Goal: Check status: Check status

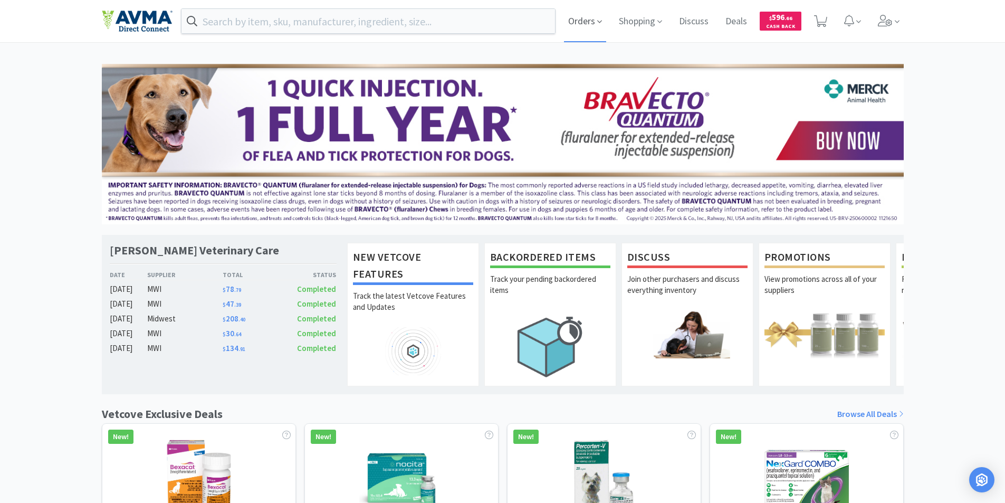
click at [586, 22] on span "Orders" at bounding box center [585, 21] width 42 height 42
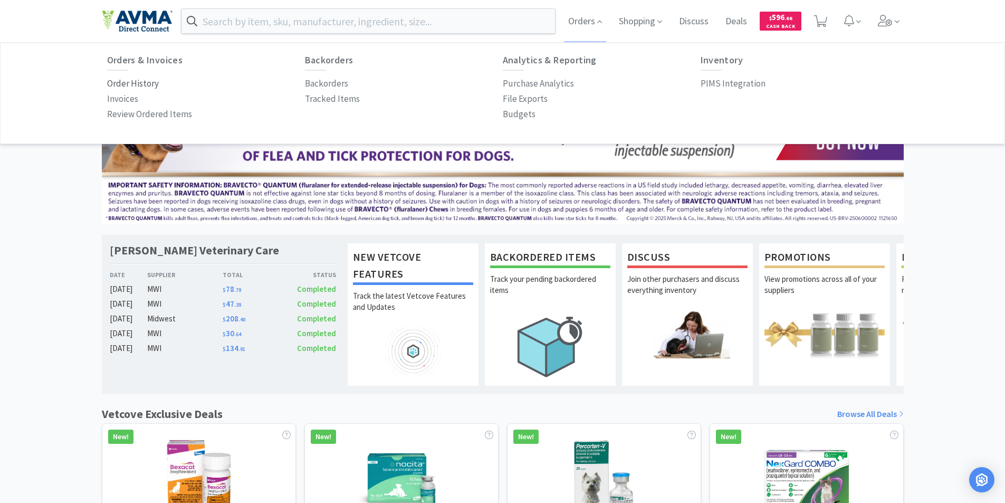
click at [137, 87] on p "Order History" at bounding box center [133, 84] width 52 height 14
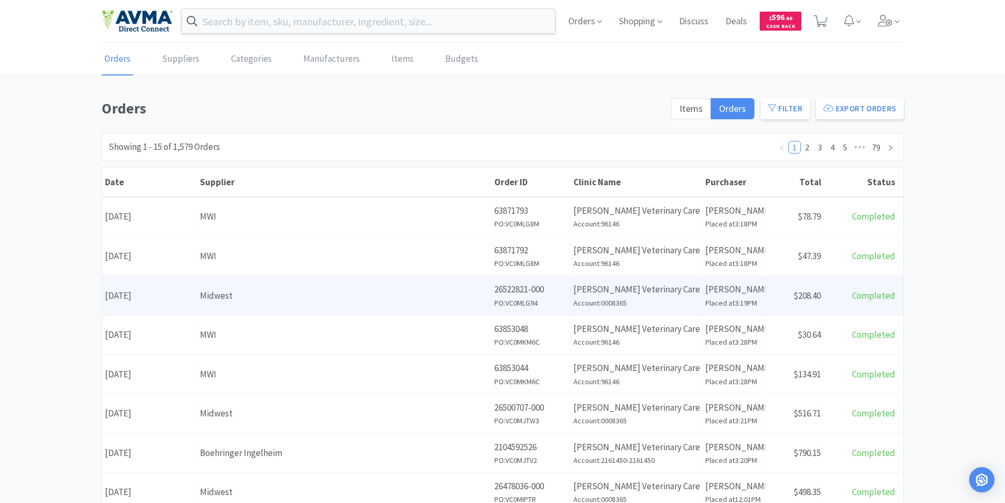
scroll to position [106, 0]
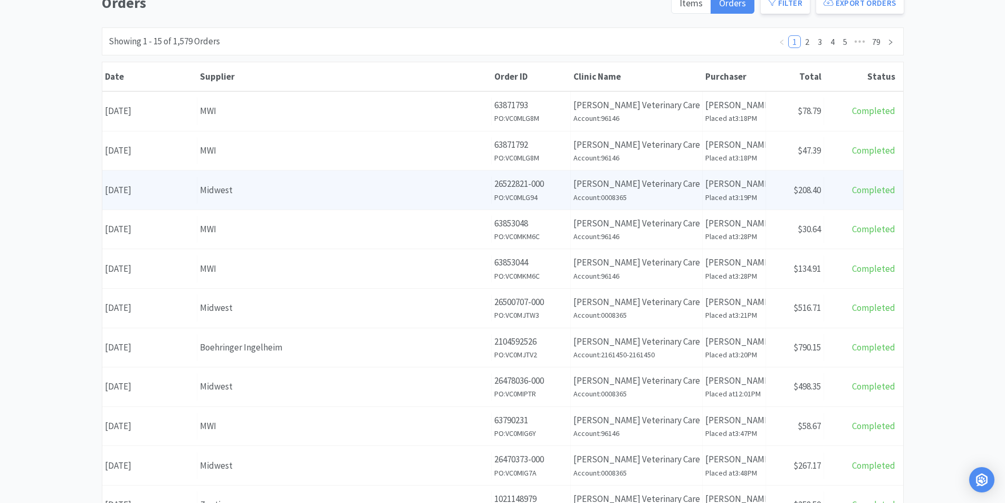
click at [148, 190] on div "Date [DATE]" at bounding box center [149, 190] width 95 height 27
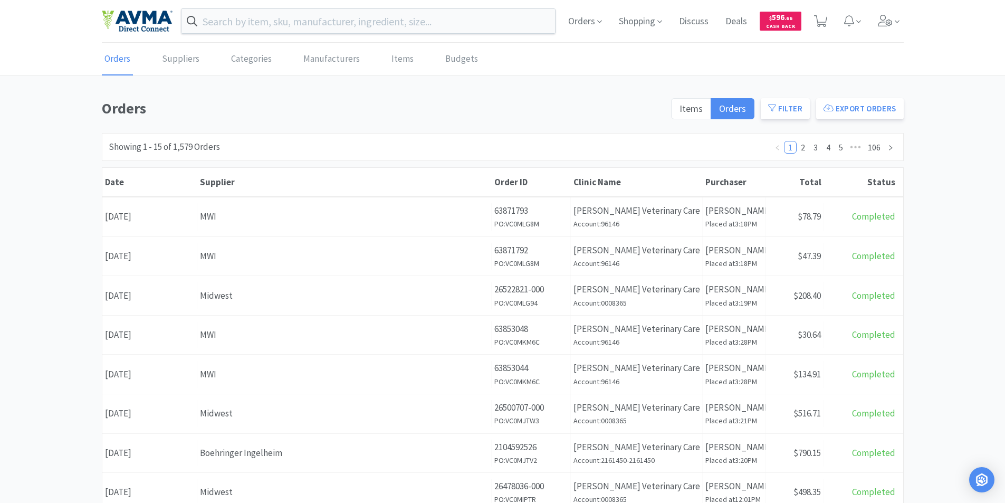
scroll to position [106, 0]
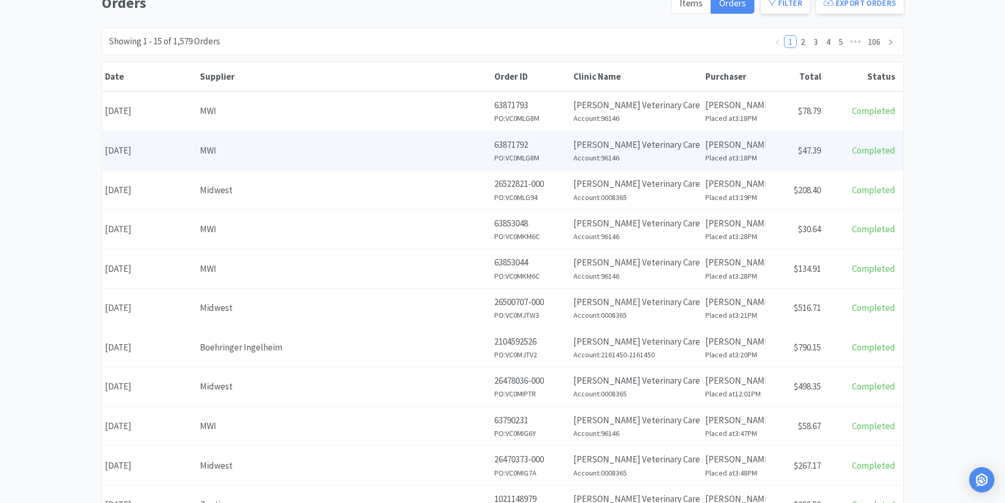
click at [141, 151] on div "Date [DATE]" at bounding box center [149, 150] width 95 height 27
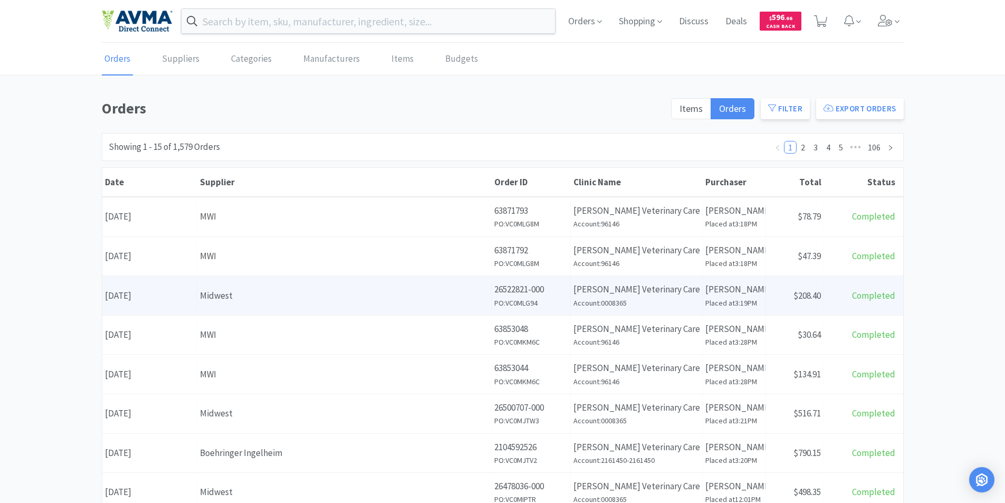
scroll to position [106, 0]
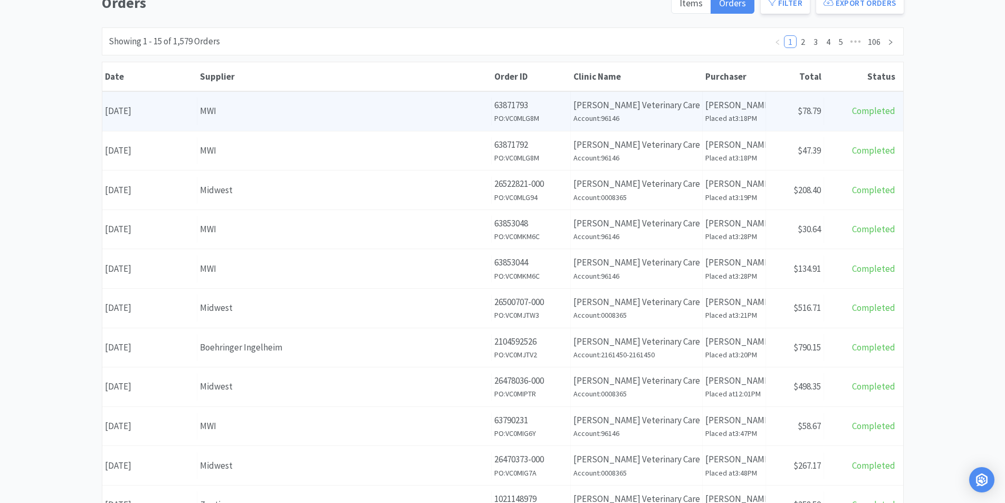
click at [159, 108] on div "Date [DATE]" at bounding box center [149, 111] width 95 height 27
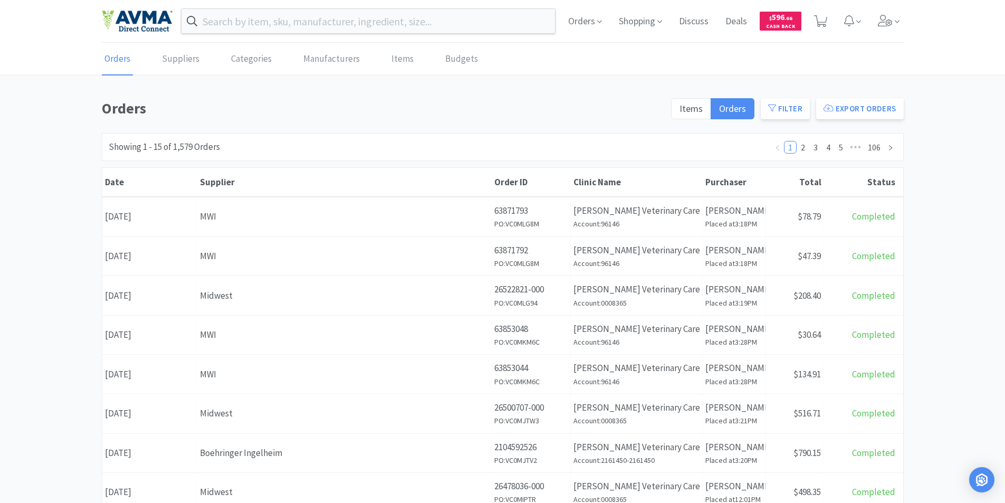
scroll to position [106, 0]
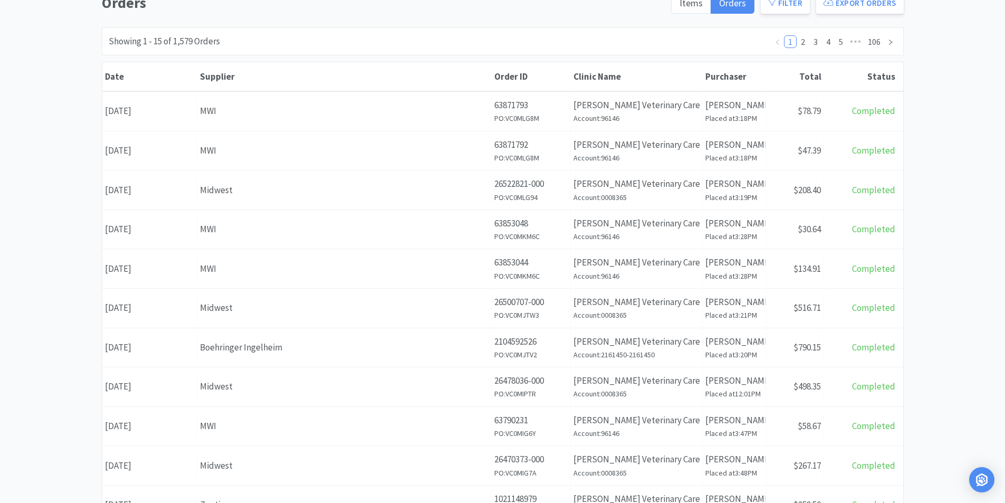
click at [162, 270] on div "Date [DATE]" at bounding box center [149, 268] width 95 height 27
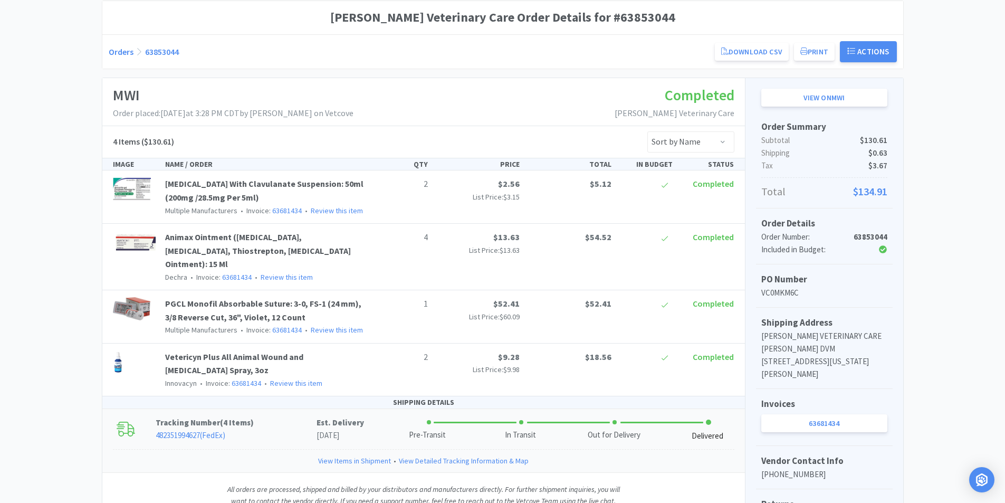
scroll to position [199, 0]
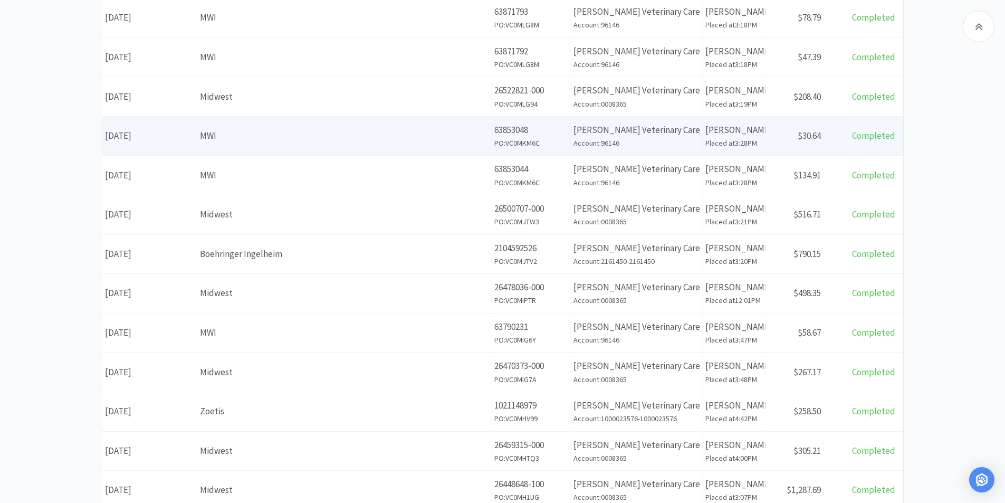
scroll to position [106, 0]
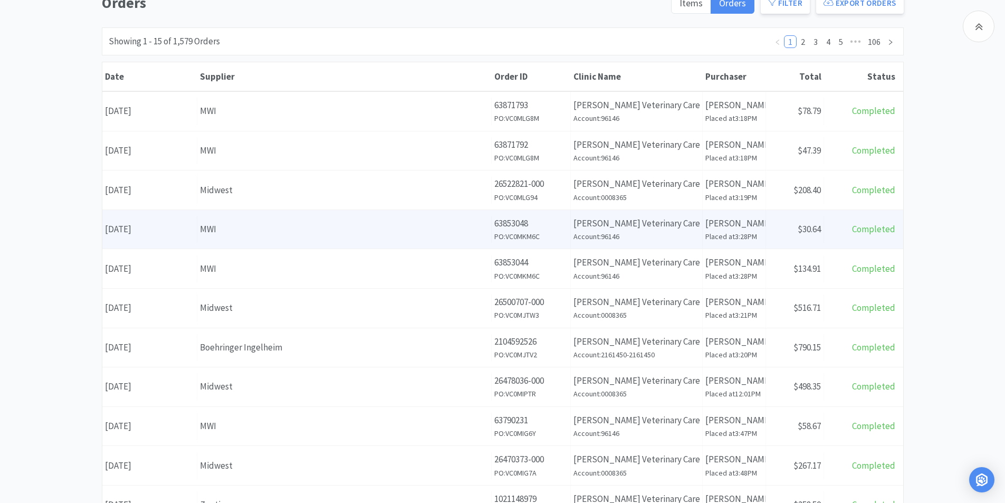
click at [169, 227] on div "Date [DATE]" at bounding box center [149, 229] width 95 height 27
